Goal: Task Accomplishment & Management: Manage account settings

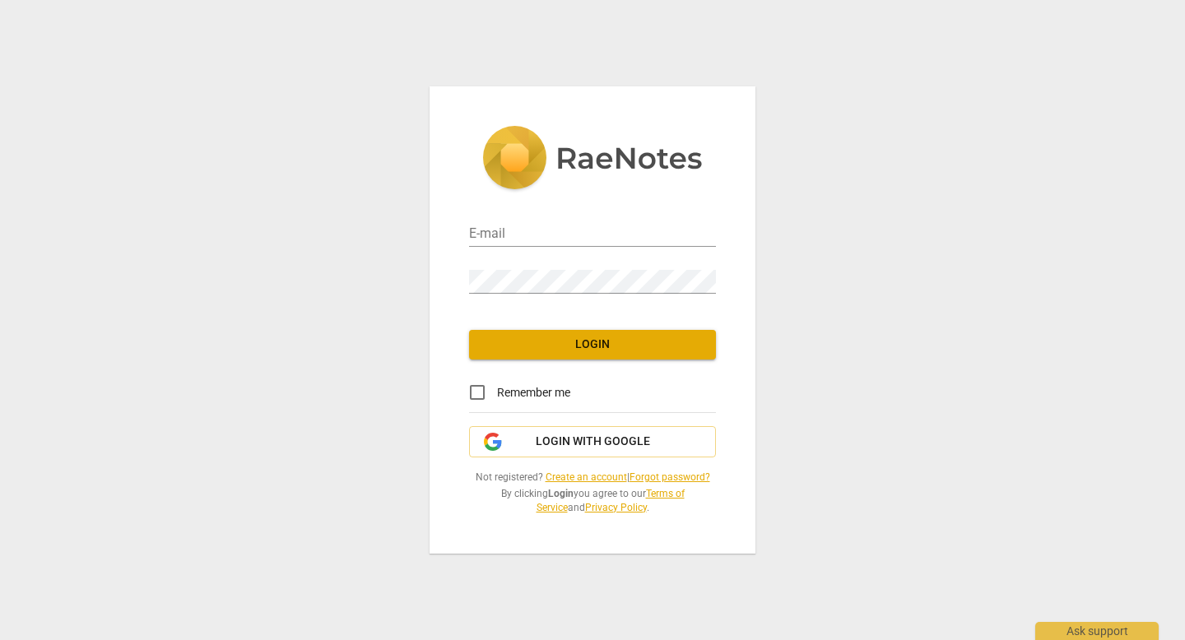
type input "[PERSON_NAME][EMAIL_ADDRESS][DOMAIN_NAME]"
click at [596, 340] on span "Login" at bounding box center [592, 345] width 220 height 16
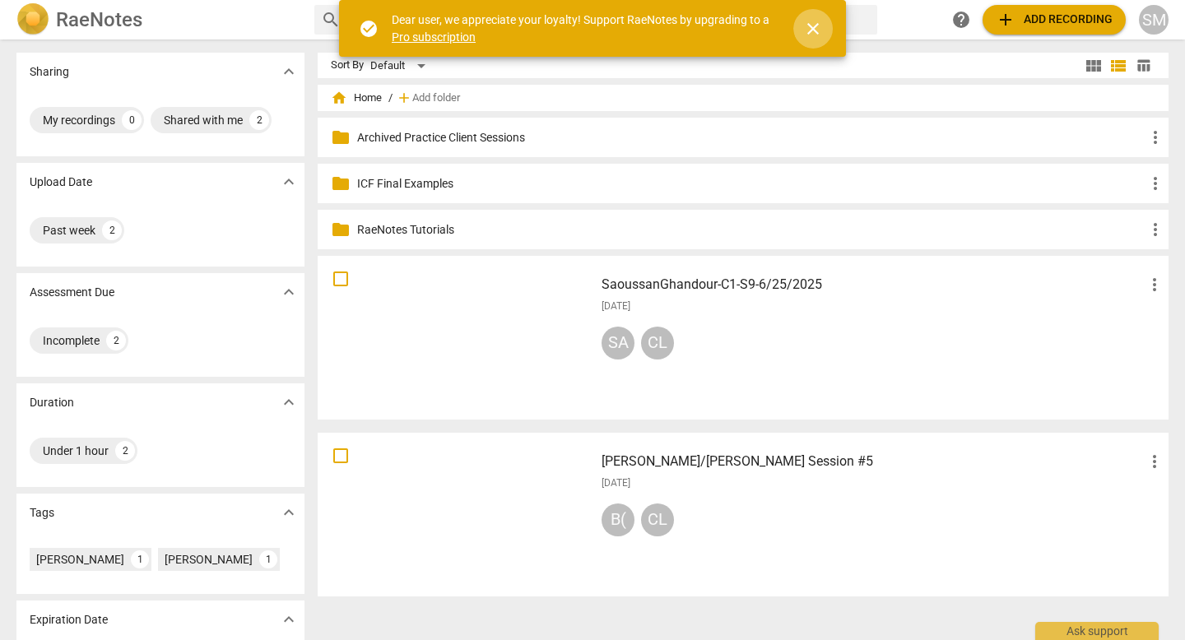
click at [810, 29] on span "close" at bounding box center [813, 29] width 20 height 20
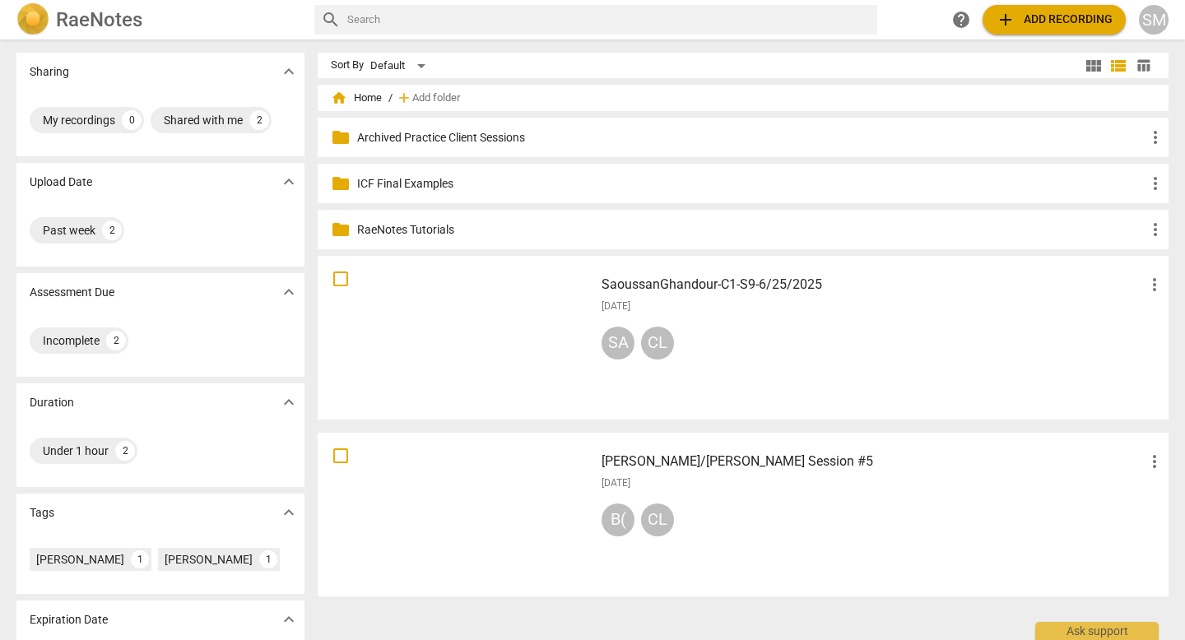
click at [1149, 464] on span "more_vert" at bounding box center [1154, 462] width 20 height 20
click at [1147, 461] on li "Move" at bounding box center [1139, 461] width 63 height 39
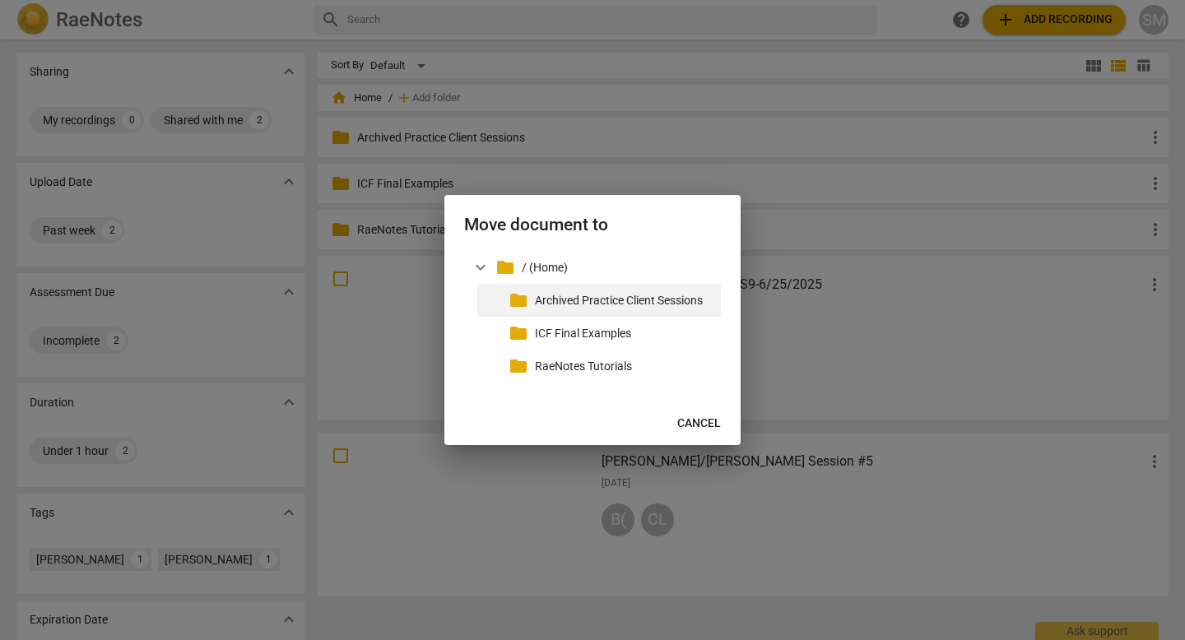
click at [560, 301] on p "Archived Practice Client Sessions" at bounding box center [624, 300] width 179 height 17
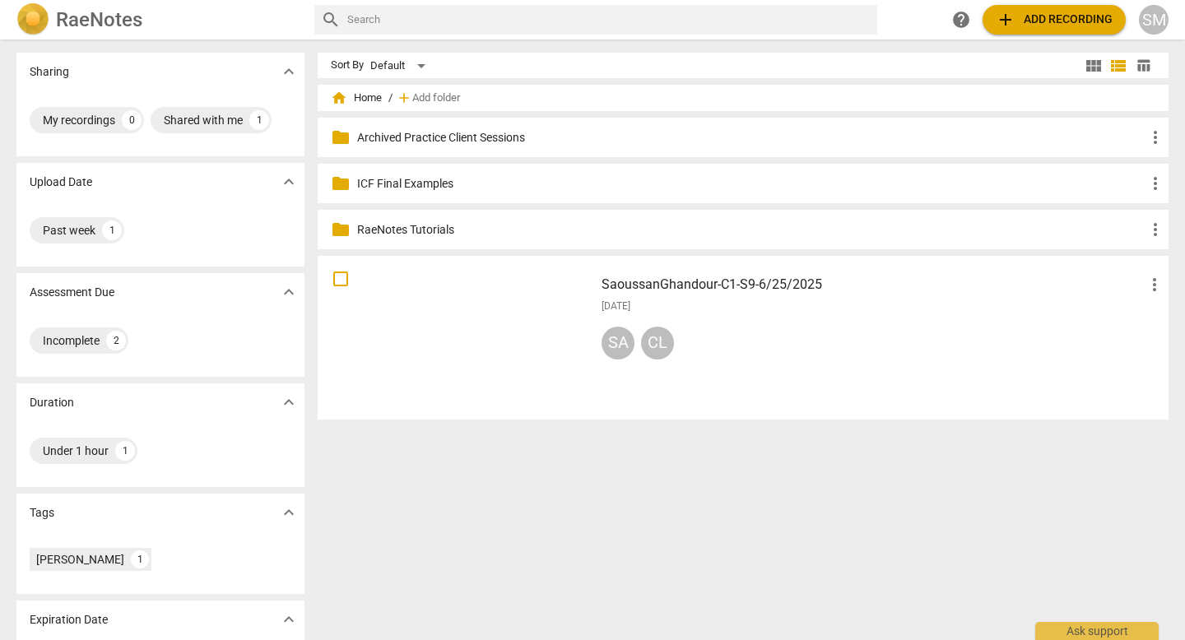
click at [1157, 21] on div "SM" at bounding box center [1154, 20] width 30 height 30
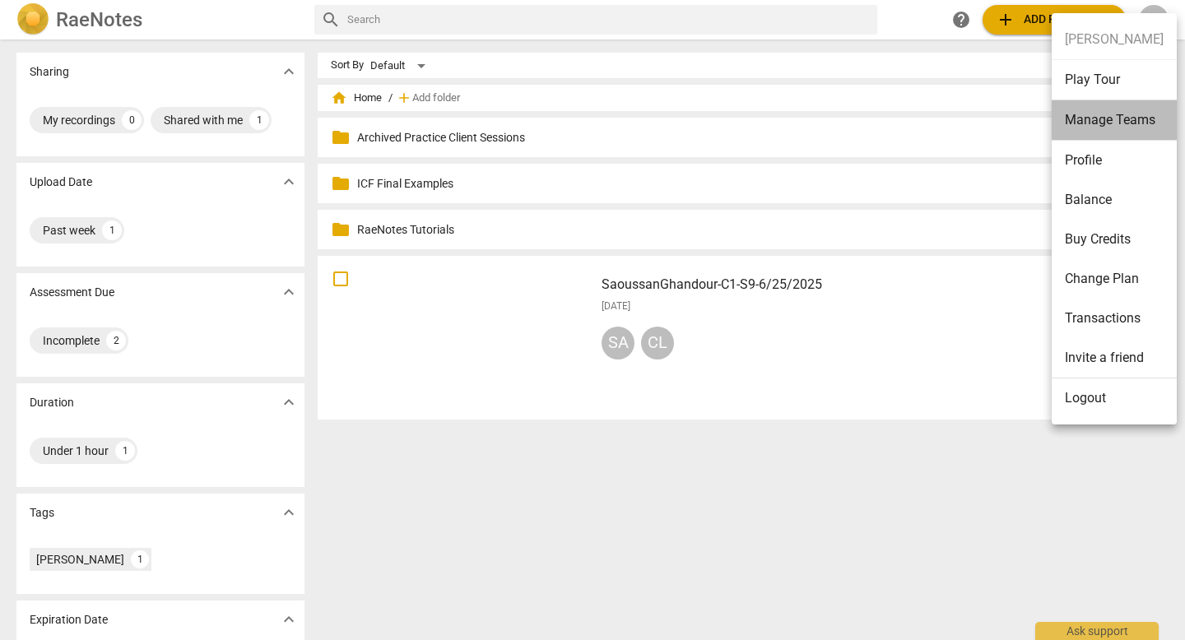
click at [1120, 116] on li "Manage Teams" at bounding box center [1113, 120] width 125 height 40
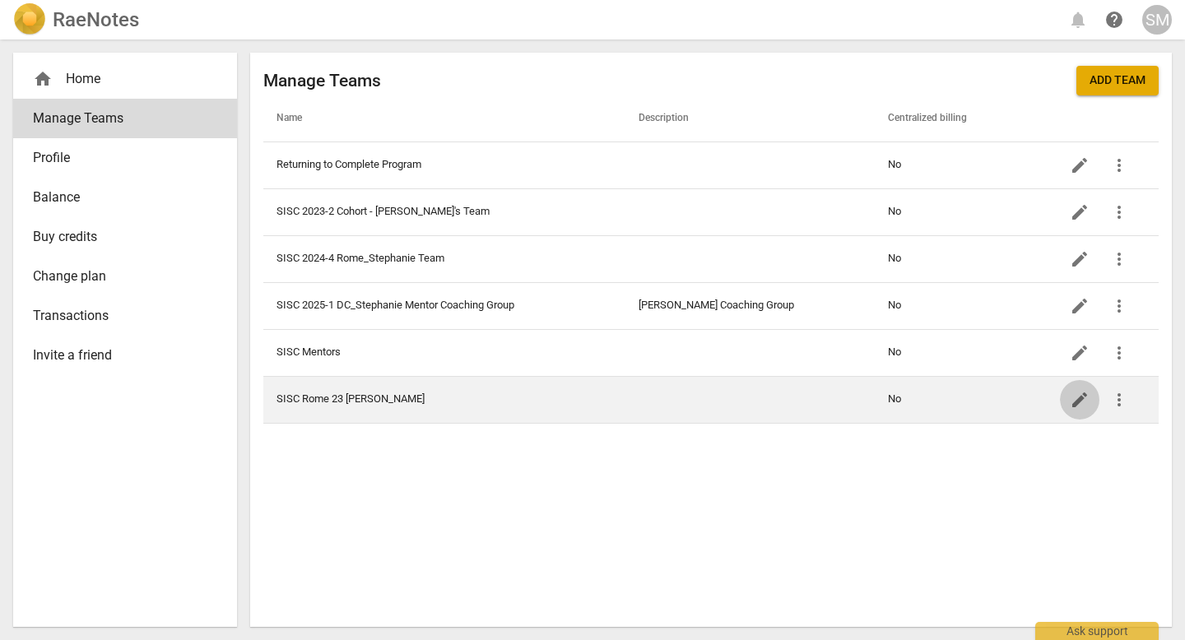
click at [1073, 399] on span "edit" at bounding box center [1080, 400] width 20 height 20
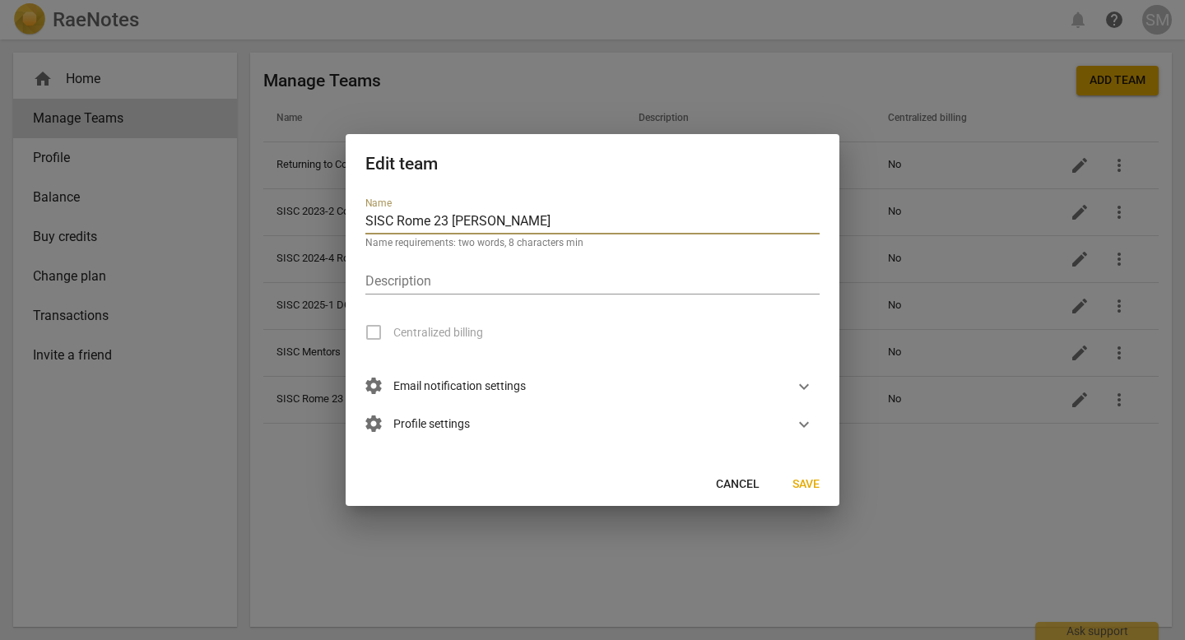
drag, startPoint x: 513, startPoint y: 221, endPoint x: 396, endPoint y: 216, distance: 116.9
click at [396, 216] on input "SISC Rome 23 [PERSON_NAME]" at bounding box center [592, 223] width 454 height 24
type input "SISC [PERSON_NAME] Team"
click at [810, 477] on span "Save" at bounding box center [805, 484] width 27 height 16
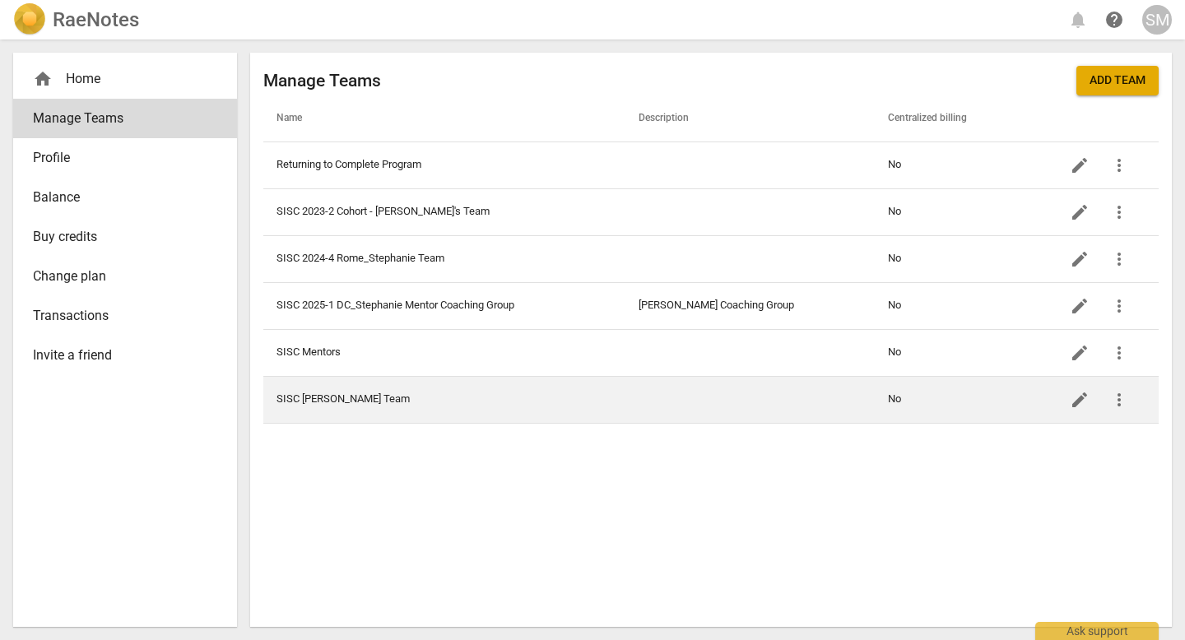
click at [348, 397] on td "SISC [PERSON_NAME] Team" at bounding box center [444, 399] width 362 height 47
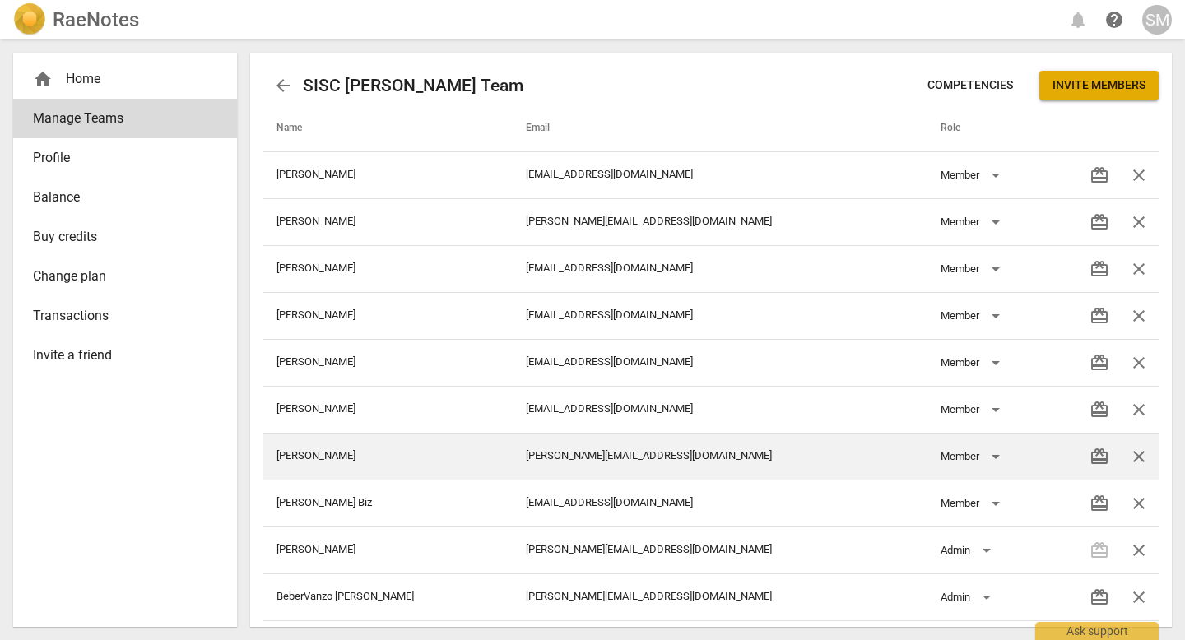
scroll to position [7, 0]
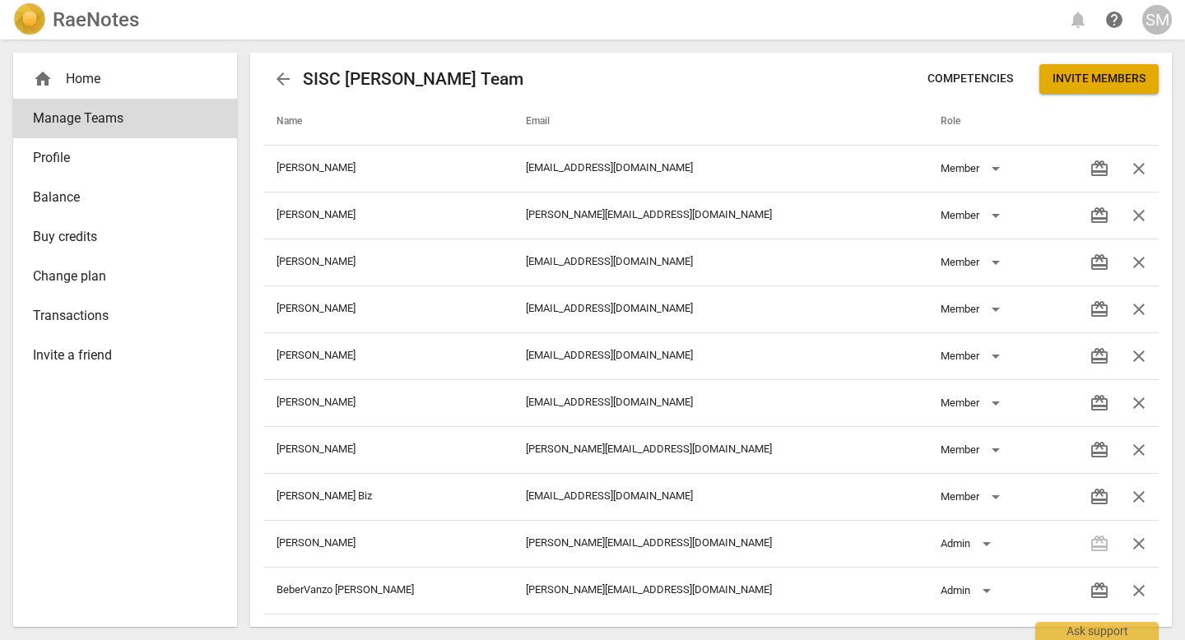
click at [1102, 77] on span "Invite members" at bounding box center [1098, 79] width 93 height 16
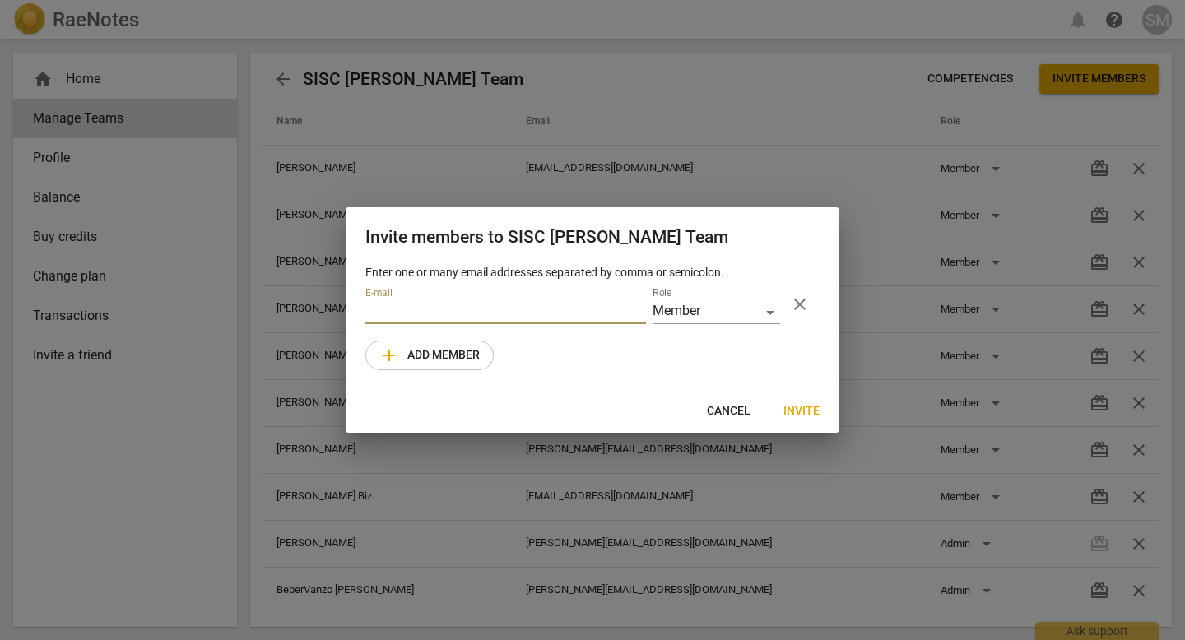
click at [406, 311] on input "email" at bounding box center [505, 312] width 281 height 24
click at [807, 408] on span "Invite" at bounding box center [801, 411] width 36 height 16
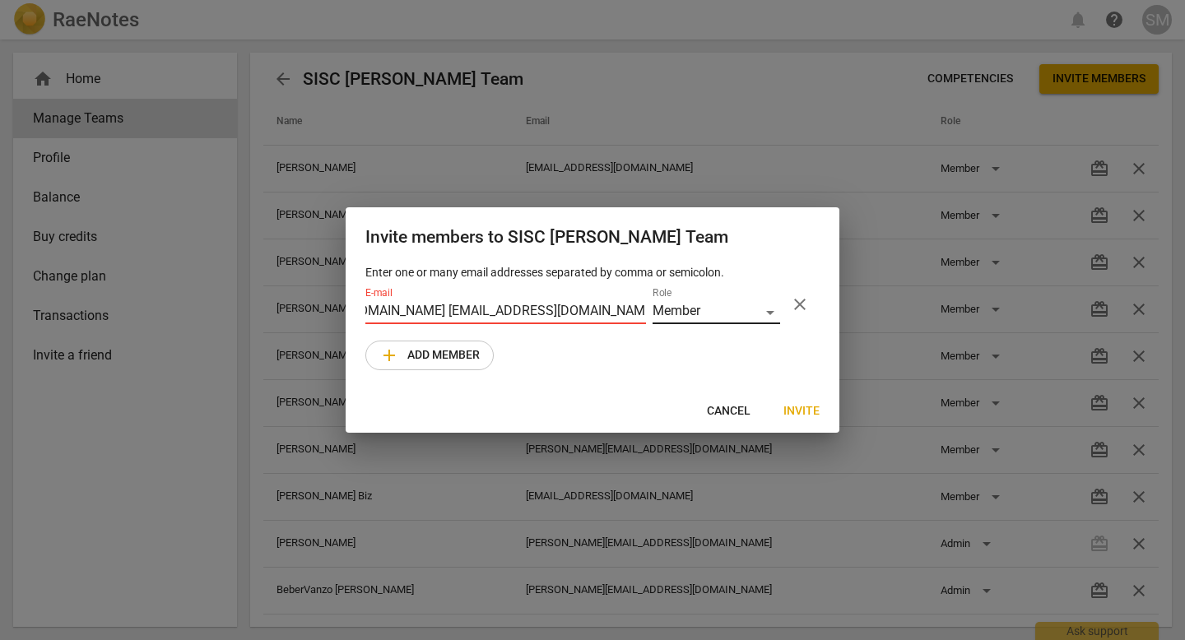
scroll to position [0, 884]
drag, startPoint x: 529, startPoint y: 308, endPoint x: 665, endPoint y: 316, distance: 136.0
click at [665, 316] on div "E-mail [EMAIL_ADDRESS][DOMAIN_NAME] [EMAIL_ADDRESS][DOMAIN_NAME] [EMAIL_ADDRESS…" at bounding box center [592, 304] width 454 height 47
type input "[EMAIL_ADDRESS][DOMAIN_NAME]"
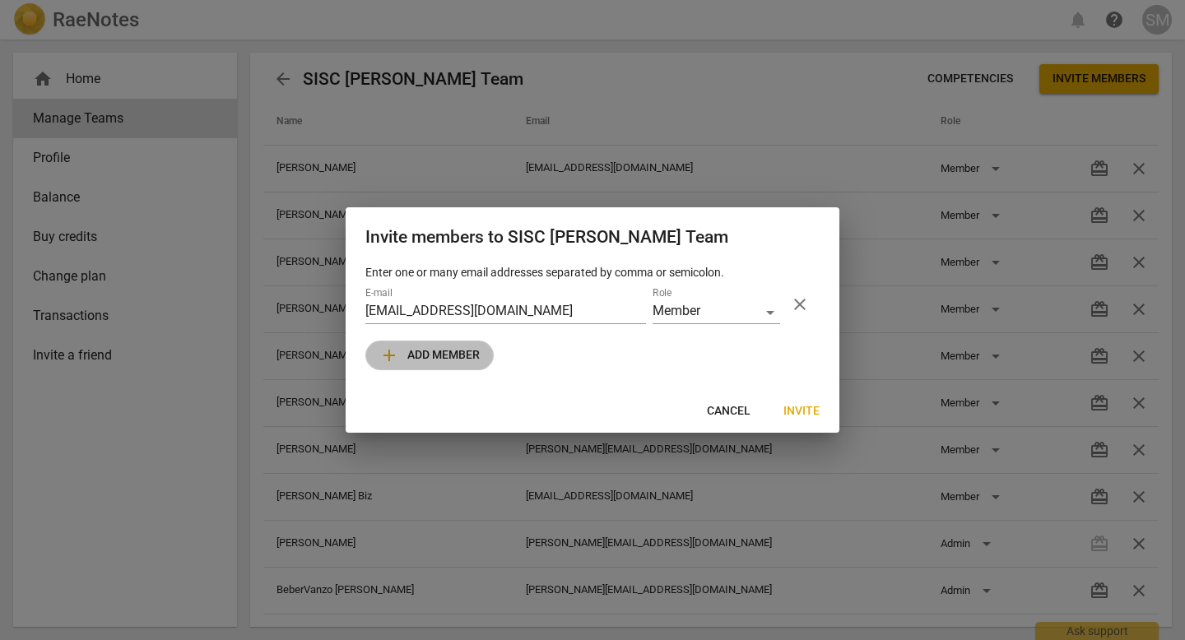
click at [457, 358] on span "add Add member" at bounding box center [429, 356] width 100 height 20
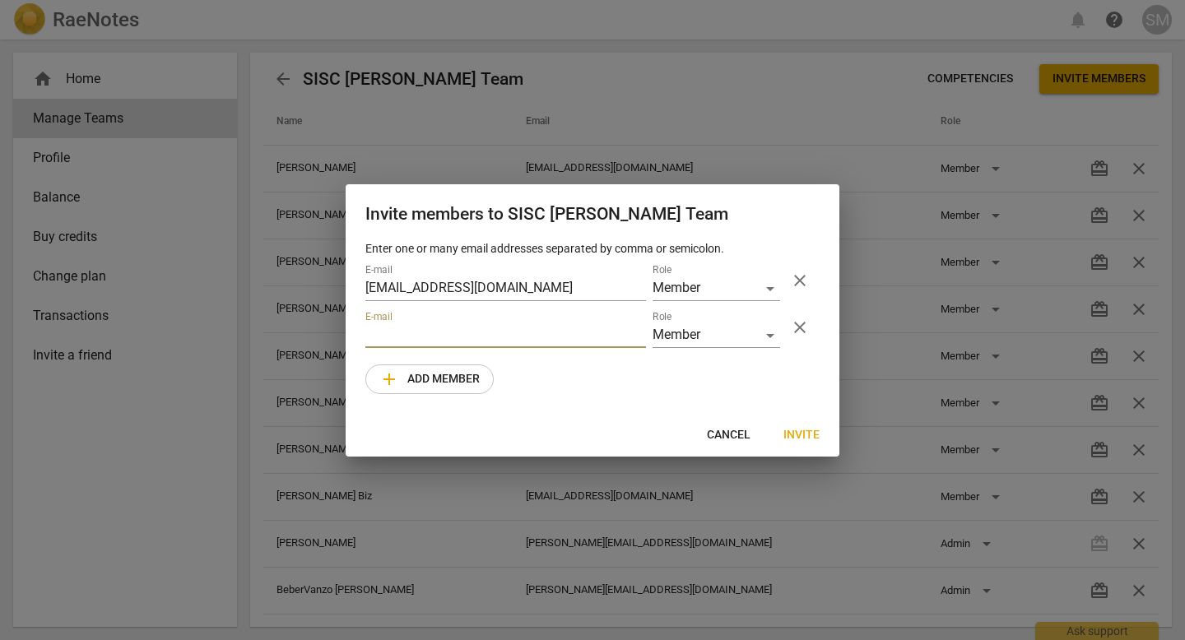
click at [378, 335] on input "email" at bounding box center [505, 336] width 281 height 24
drag, startPoint x: 507, startPoint y: 332, endPoint x: 341, endPoint y: 332, distance: 166.2
click at [341, 332] on div "Invite members to SISC [PERSON_NAME] Team Enter one or many email addresses sep…" at bounding box center [592, 320] width 1185 height 640
type input "[EMAIL_ADDRESS][DOMAIN_NAME]"
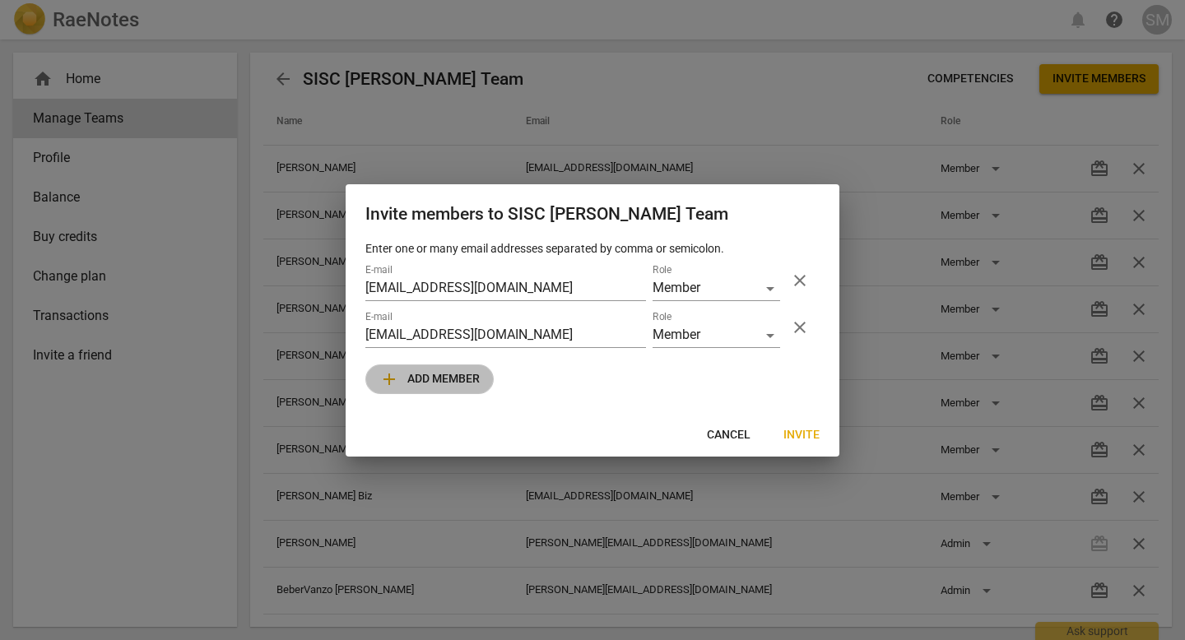
click at [415, 378] on span "add Add member" at bounding box center [429, 379] width 100 height 20
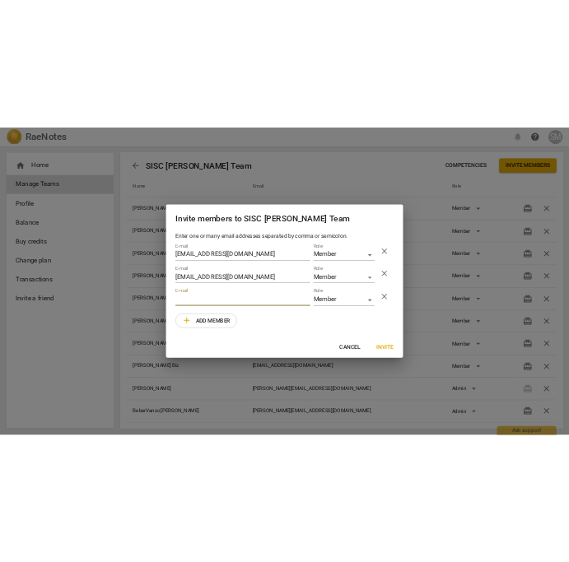
scroll to position [7, 0]
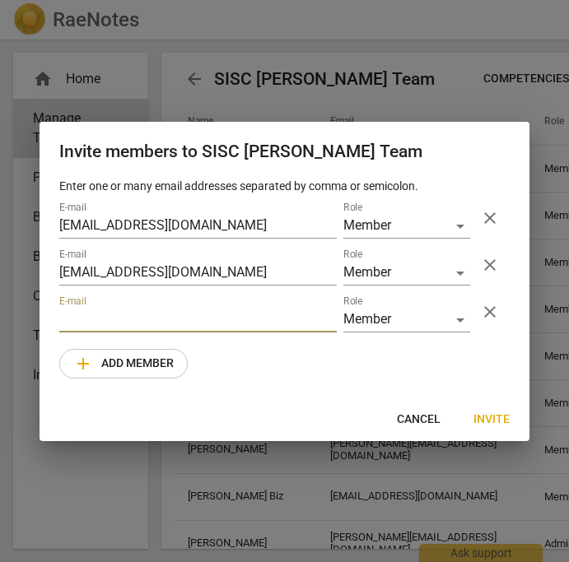
paste input "[EMAIL_ADDRESS][DOMAIN_NAME]"
type input "[EMAIL_ADDRESS][DOMAIN_NAME]"
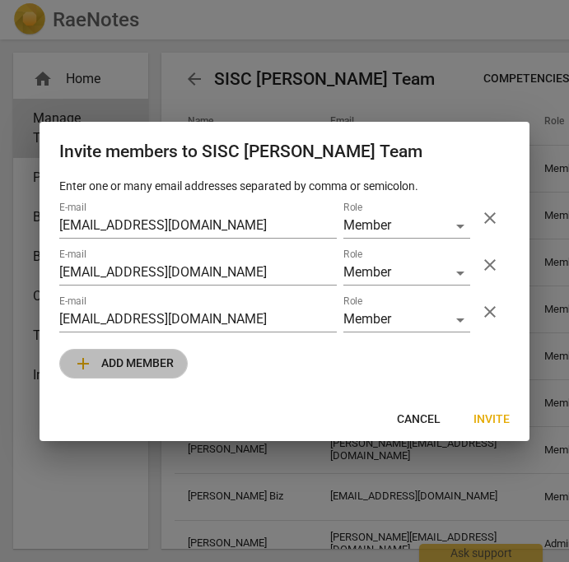
click at [102, 362] on span "add Add member" at bounding box center [123, 364] width 100 height 20
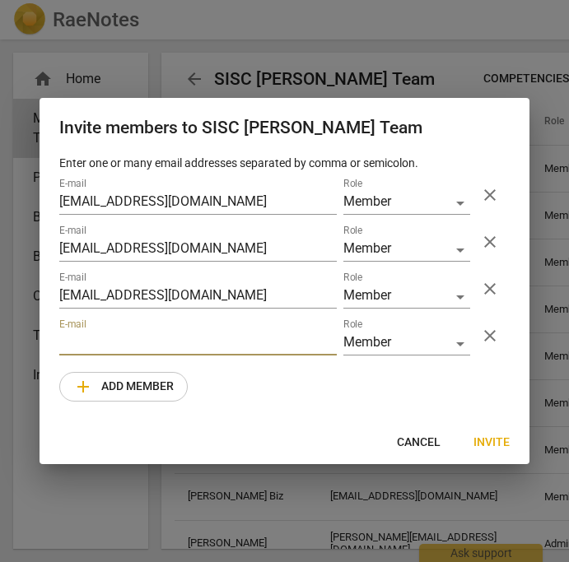
paste input "[EMAIL_ADDRESS][DOMAIN_NAME]"
type input "[EMAIL_ADDRESS][DOMAIN_NAME]"
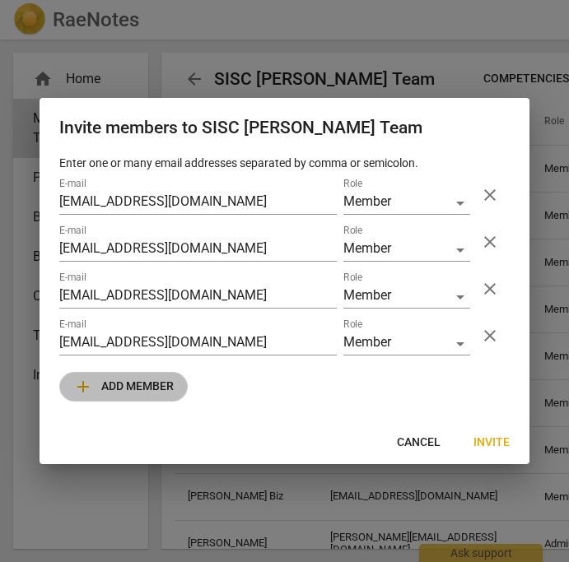
click at [103, 387] on span "add Add member" at bounding box center [123, 387] width 100 height 20
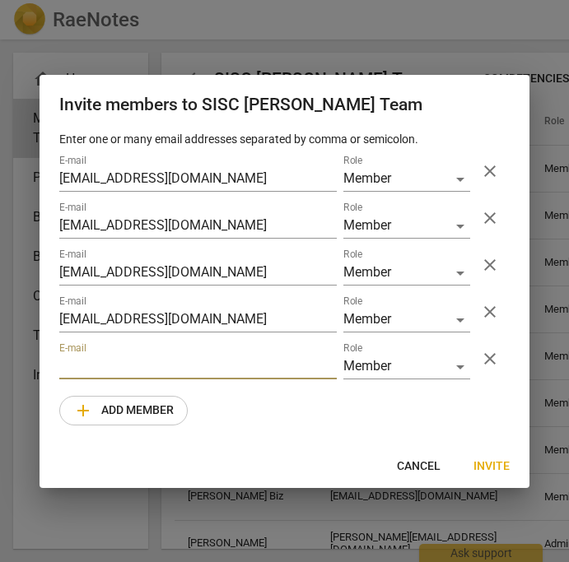
paste input "[EMAIL_ADDRESS][DOMAIN_NAME]"
type input "[EMAIL_ADDRESS][DOMAIN_NAME]"
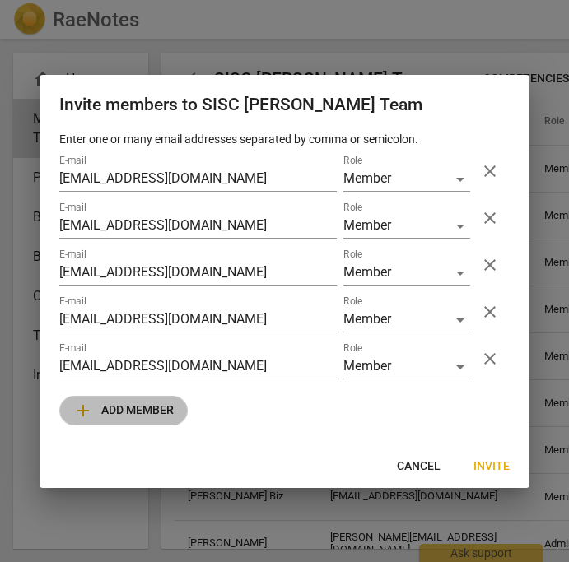
click at [110, 406] on span "add Add member" at bounding box center [123, 411] width 100 height 20
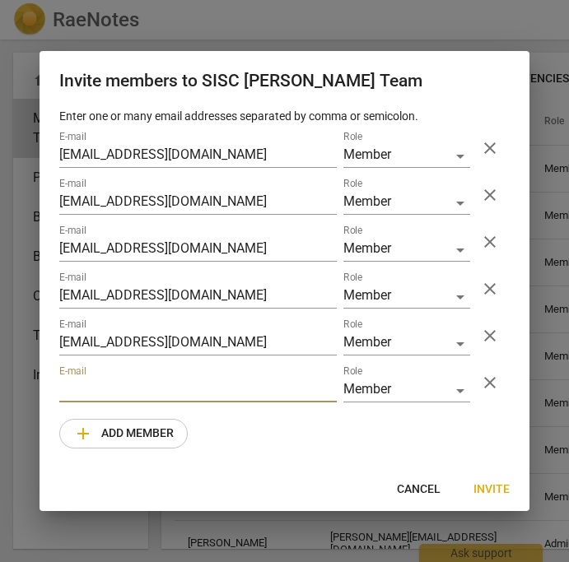
paste input "[EMAIL_ADDRESS][DOMAIN_NAME]"
type input "[EMAIL_ADDRESS][DOMAIN_NAME]"
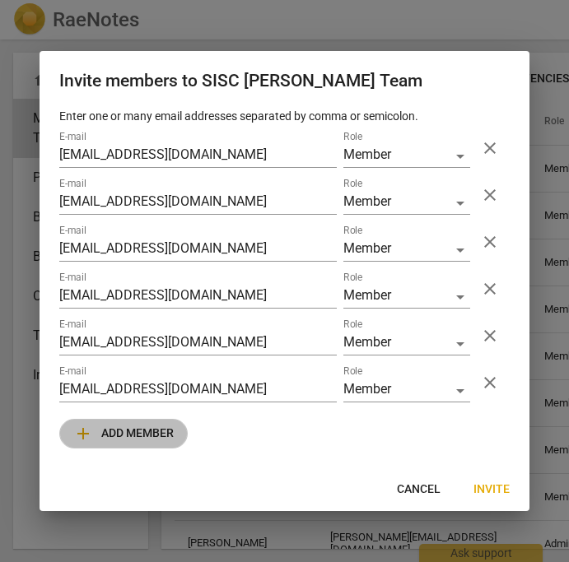
click at [132, 427] on span "add Add member" at bounding box center [123, 434] width 100 height 20
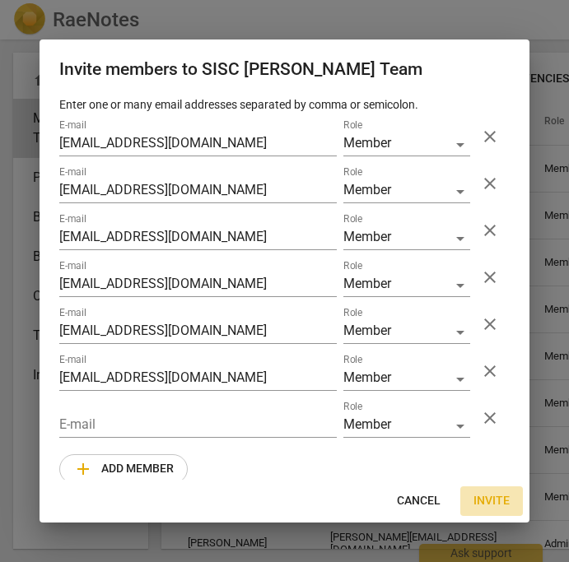
click at [495, 500] on span "Invite" at bounding box center [491, 501] width 36 height 16
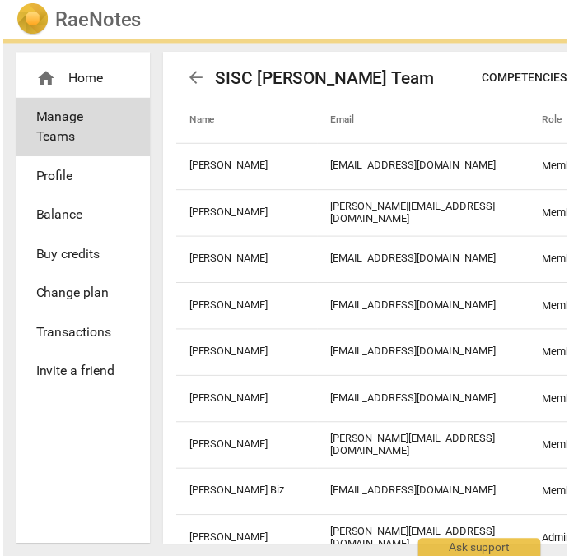
scroll to position [0, 172]
